Goal: Entertainment & Leisure: Consume media (video, audio)

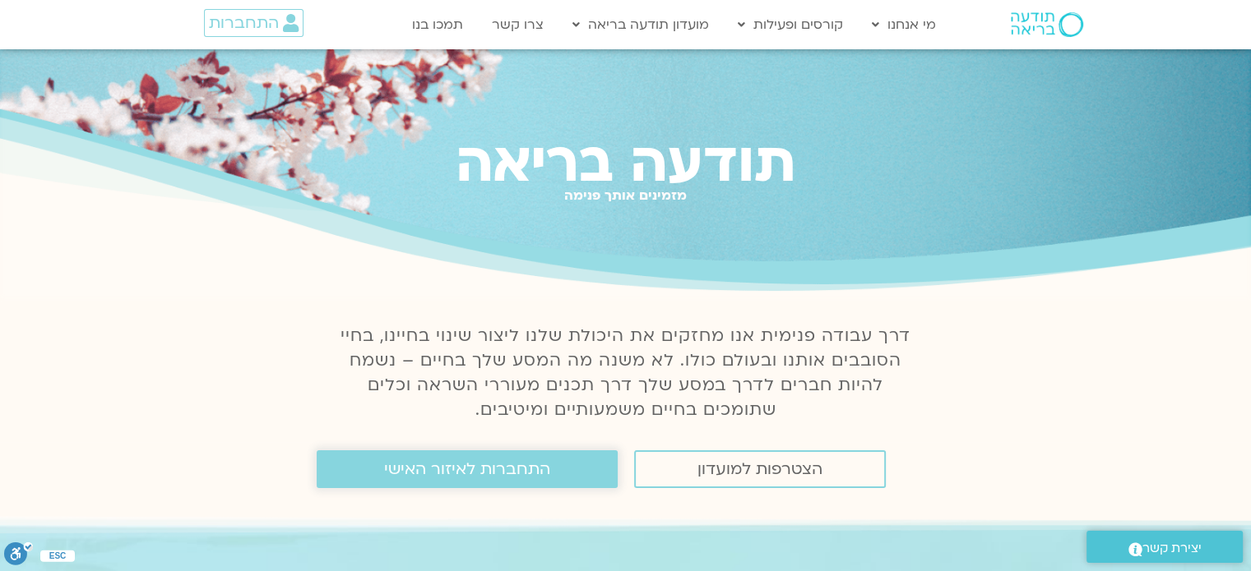
click at [553, 464] on link "התחברות לאיזור האישי" at bounding box center [467, 470] width 301 height 38
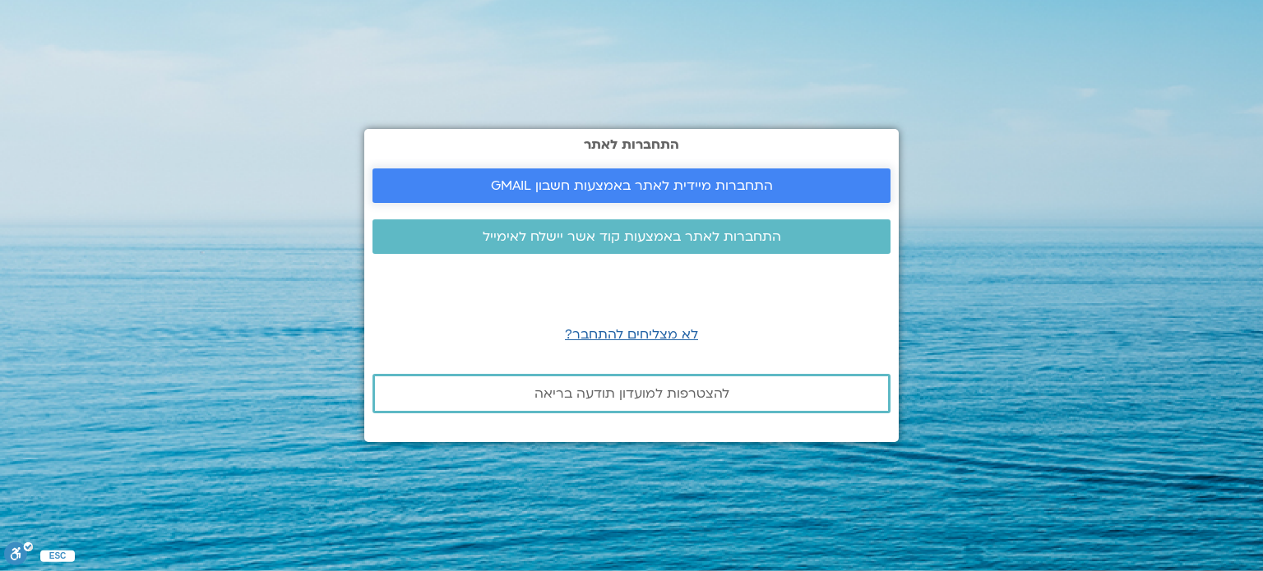
click at [585, 192] on span "התחברות מיידית לאתר באמצעות חשבון GMAIL" at bounding box center [632, 185] width 282 height 15
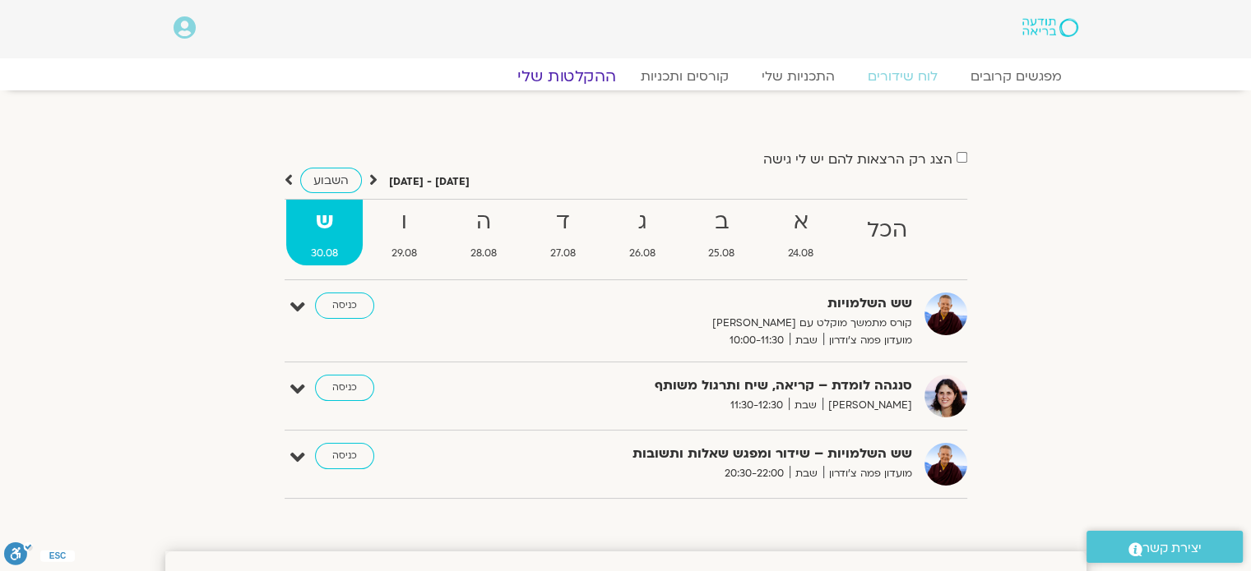
click at [587, 84] on link "ההקלטות שלי" at bounding box center [566, 77] width 138 height 20
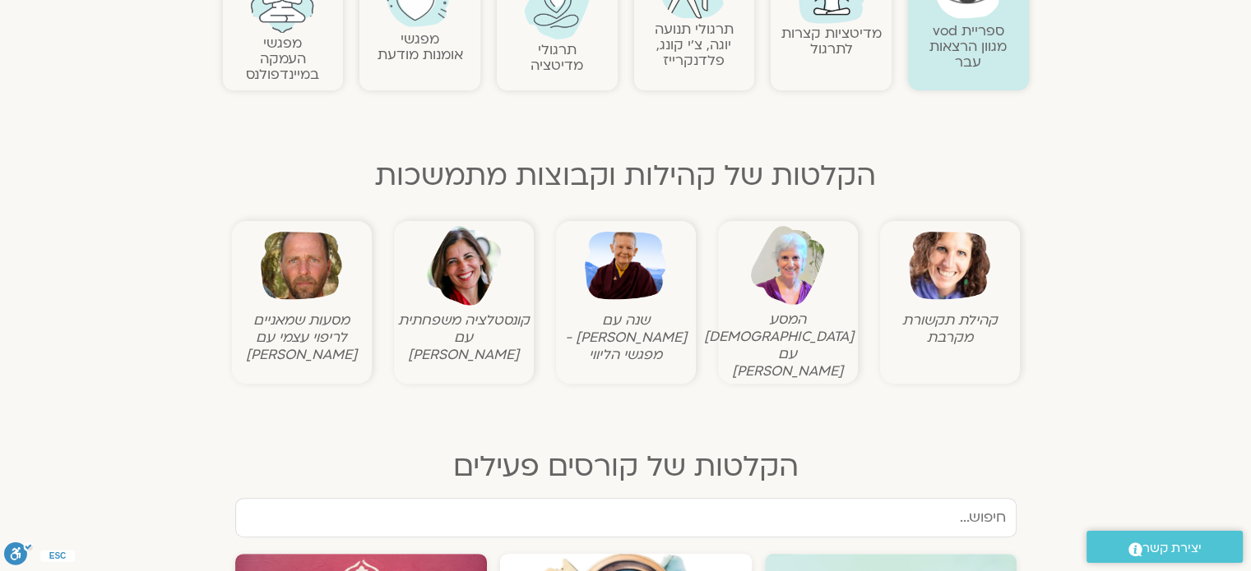
scroll to position [437, 0]
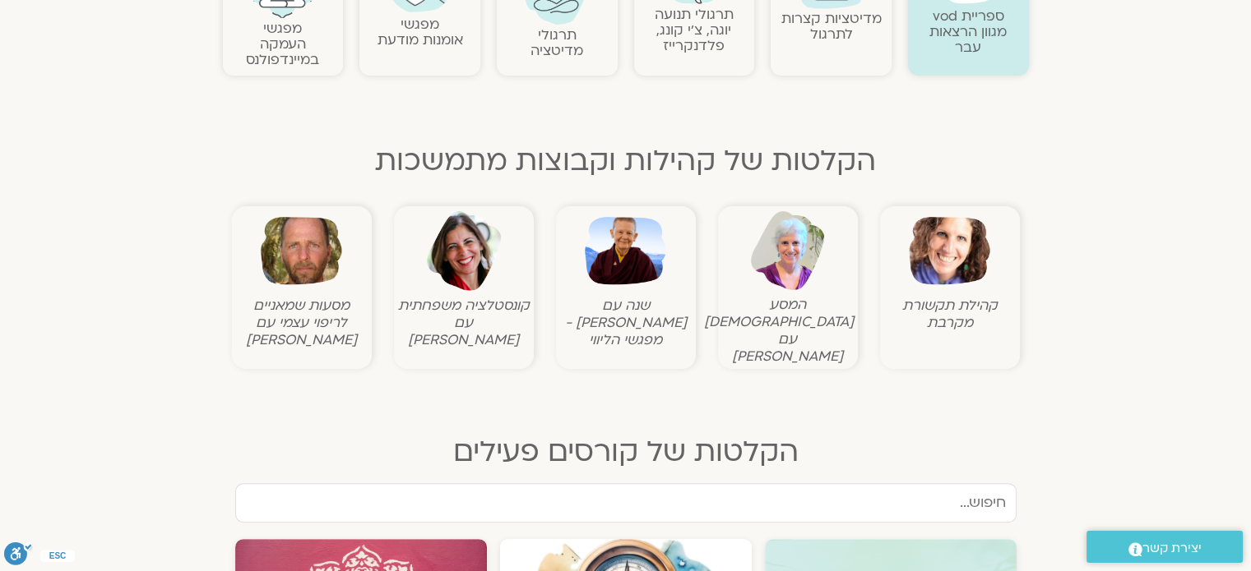
click at [281, 259] on img at bounding box center [301, 250] width 81 height 81
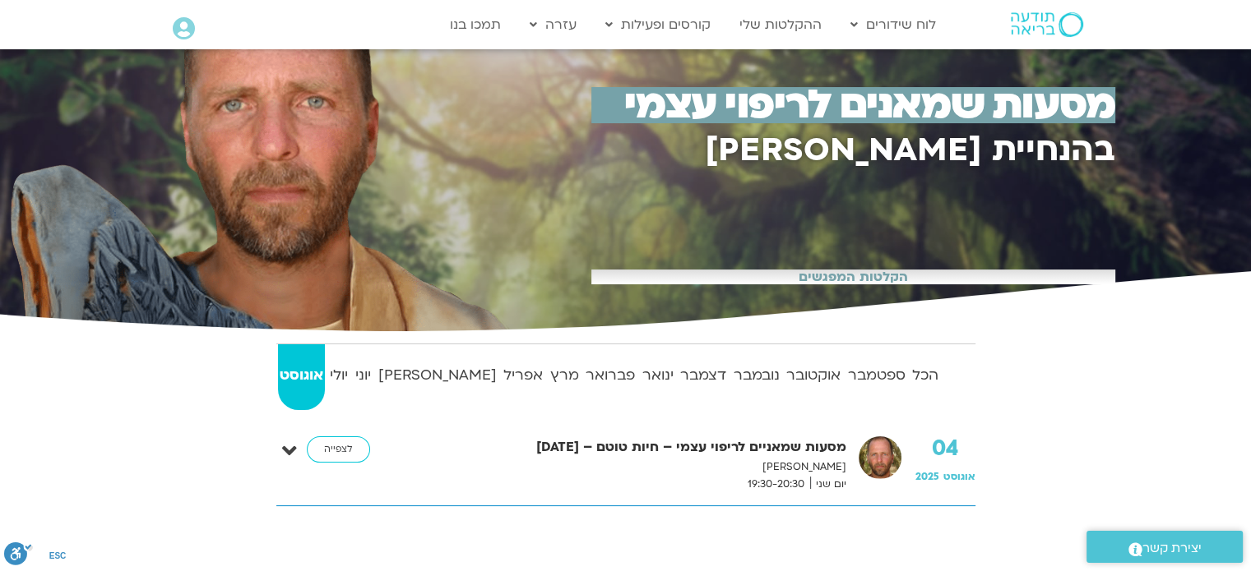
scroll to position [99, 0]
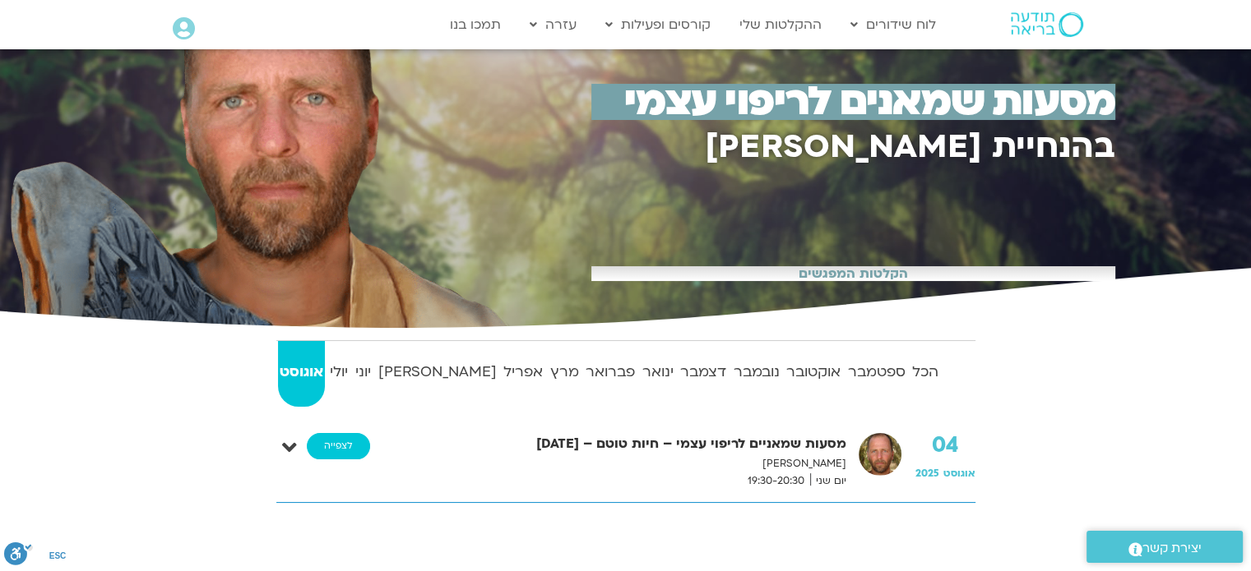
click at [333, 443] on link "לצפייה" at bounding box center [338, 446] width 63 height 26
